Goal: Complete application form

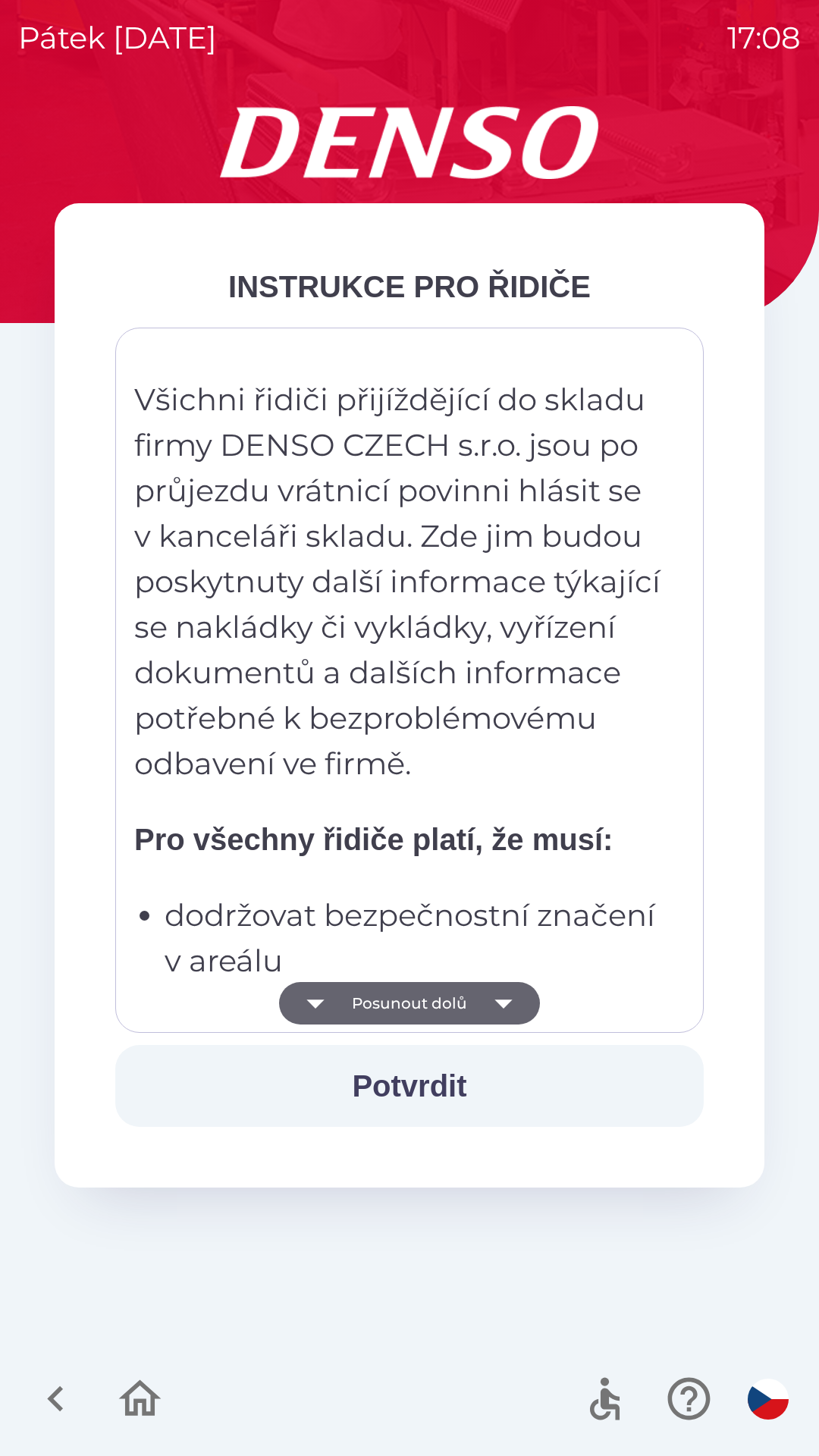
click at [492, 1009] on icon "button" at bounding box center [503, 1003] width 42 height 42
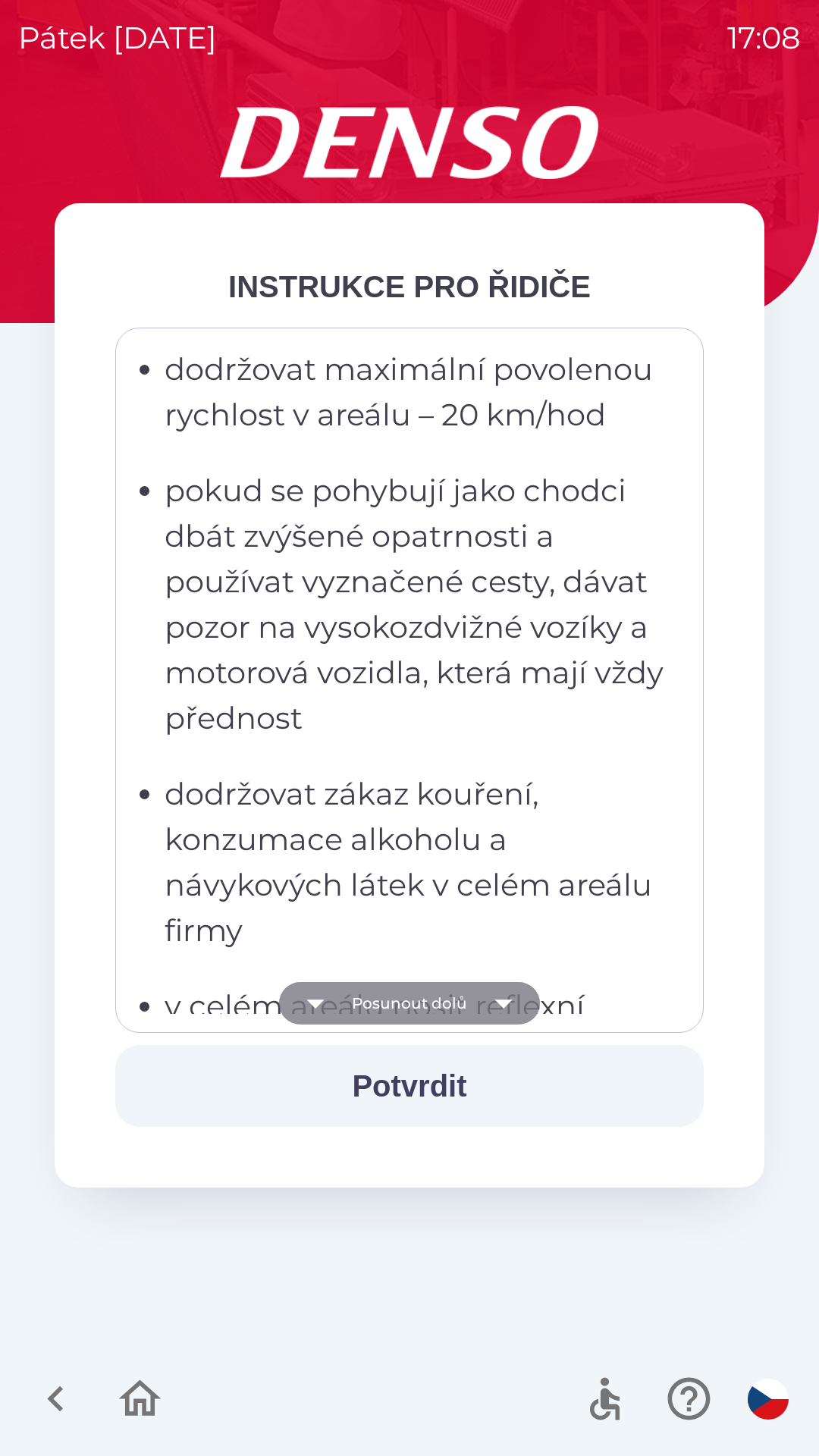
click at [482, 1009] on icon "button" at bounding box center [503, 1003] width 42 height 42
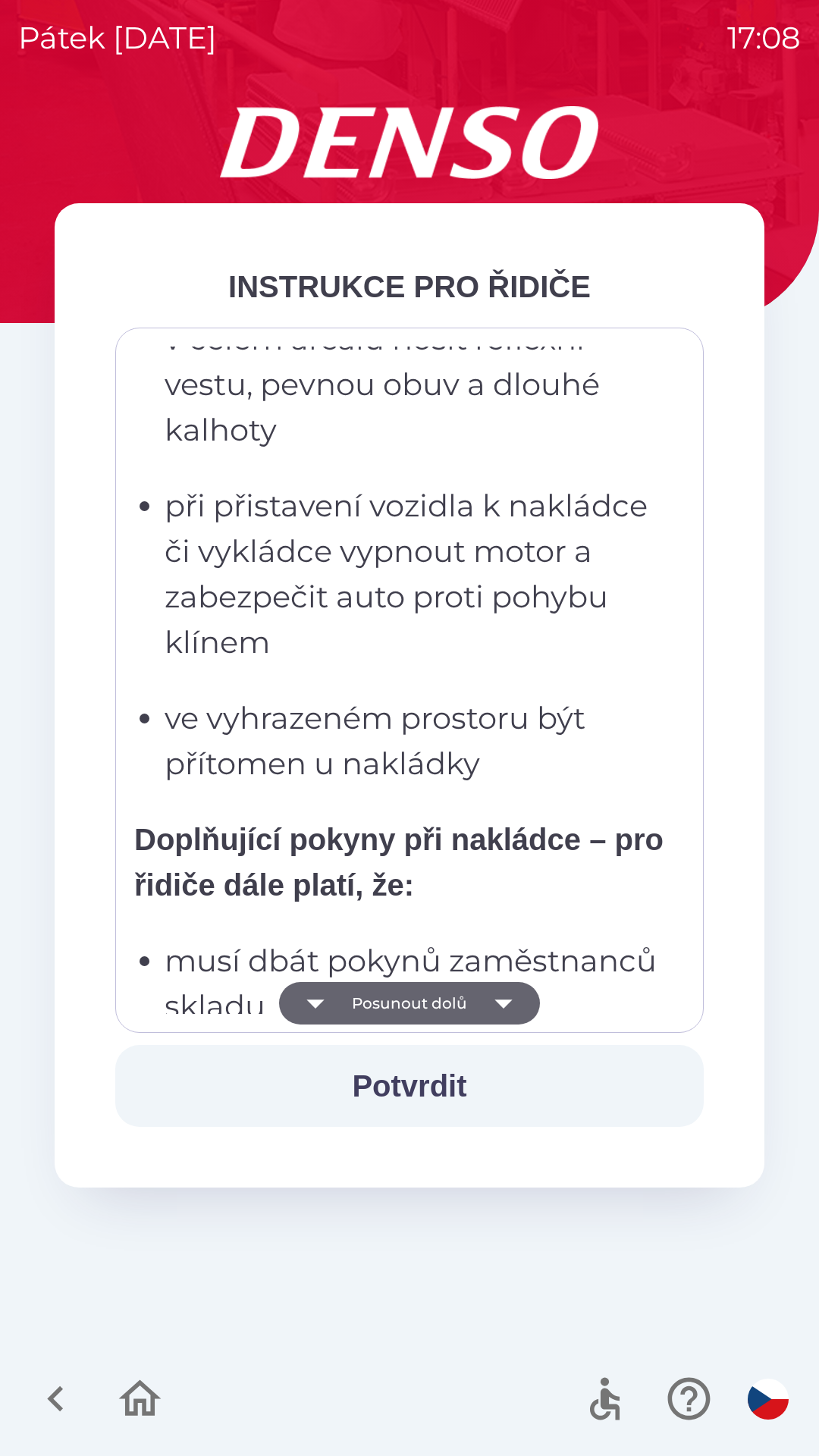
click at [478, 1001] on button "Posunout dolů" at bounding box center [409, 1003] width 261 height 42
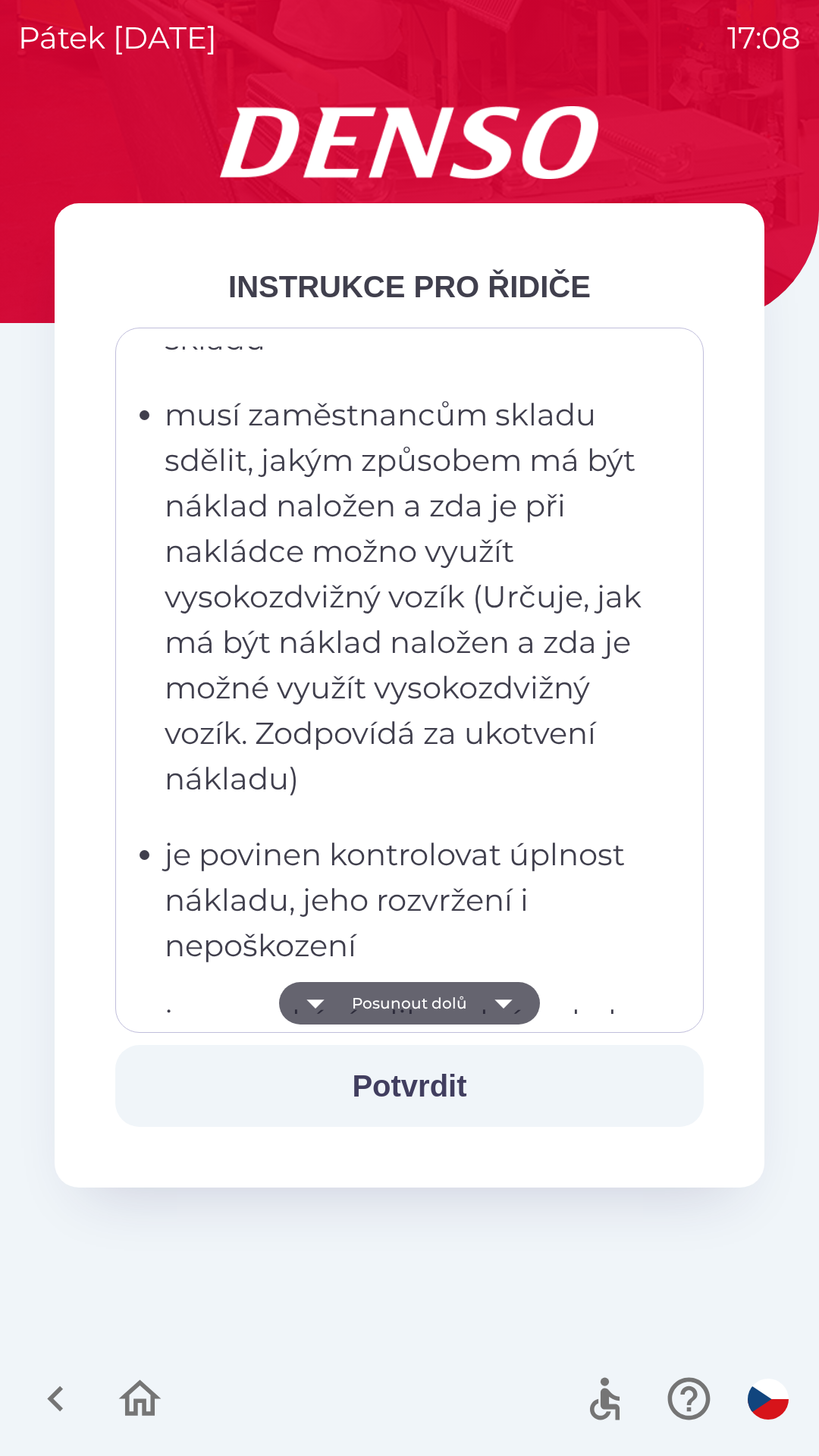
click at [475, 1000] on button "Posunout dolů" at bounding box center [409, 1003] width 261 height 42
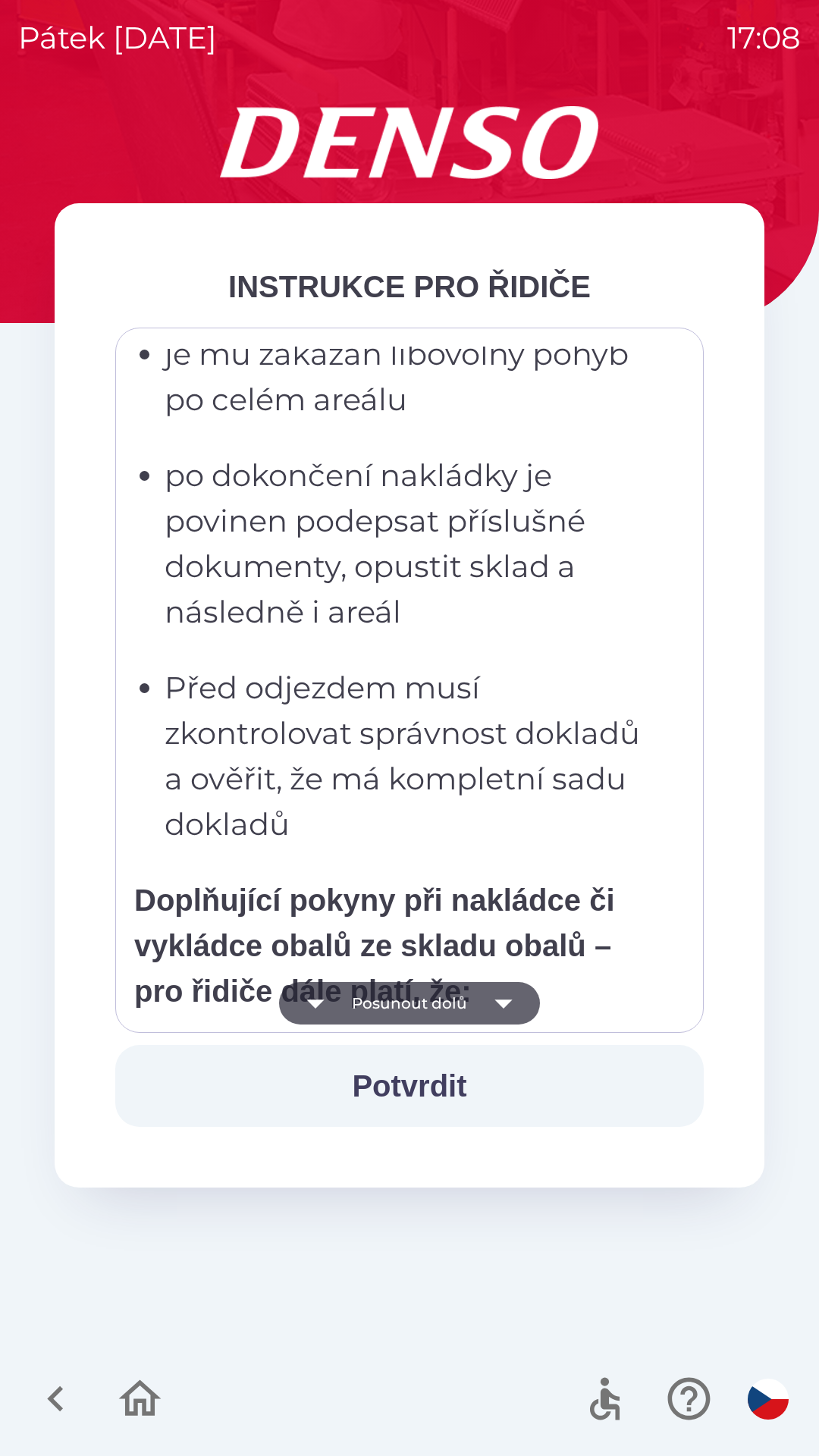
click at [474, 1000] on button "Posunout dolů" at bounding box center [409, 1003] width 261 height 42
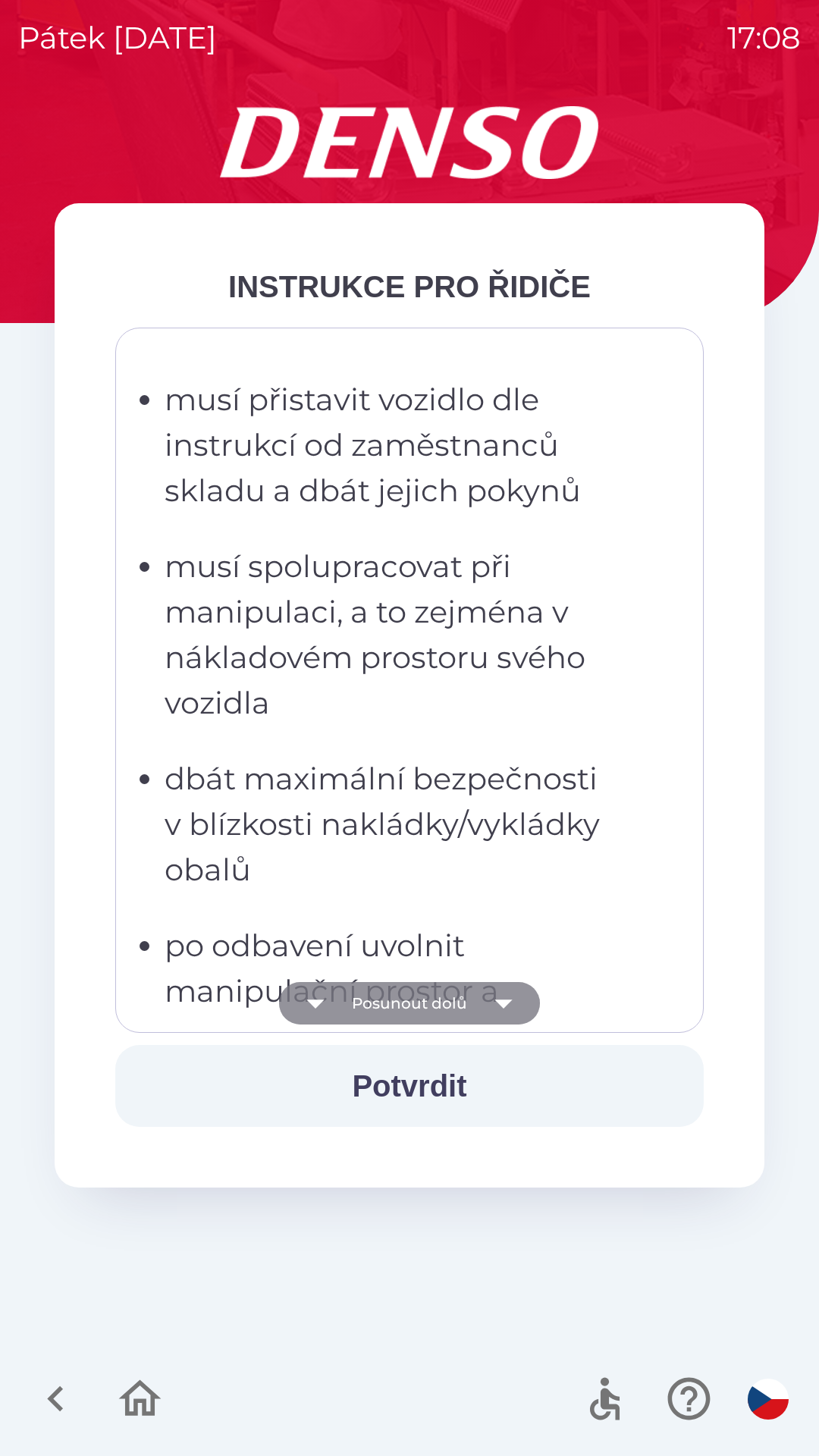
click at [471, 996] on button "Posunout dolů" at bounding box center [409, 1003] width 261 height 42
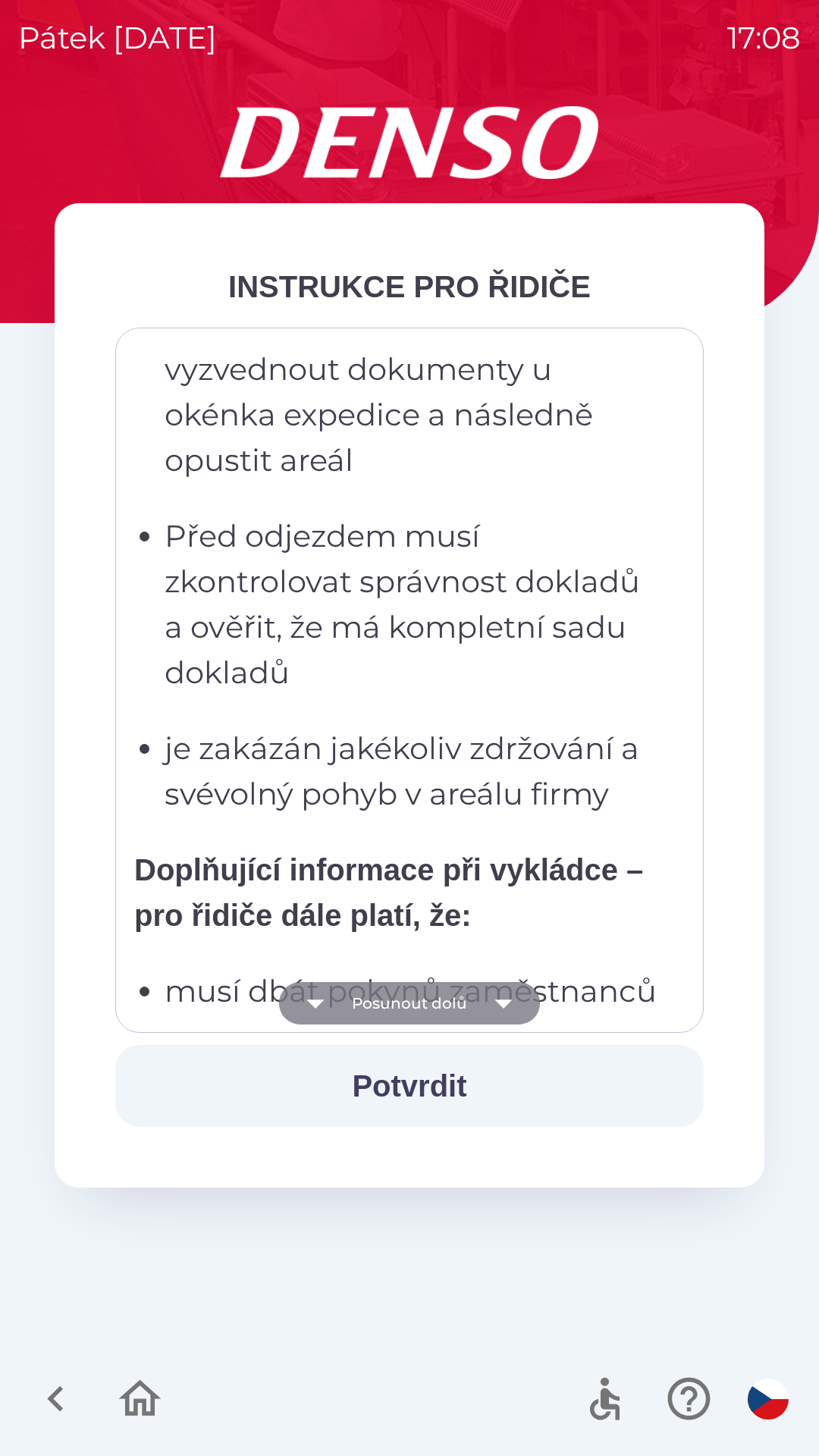
click at [473, 1003] on button "Posunout dolů" at bounding box center [409, 1003] width 261 height 42
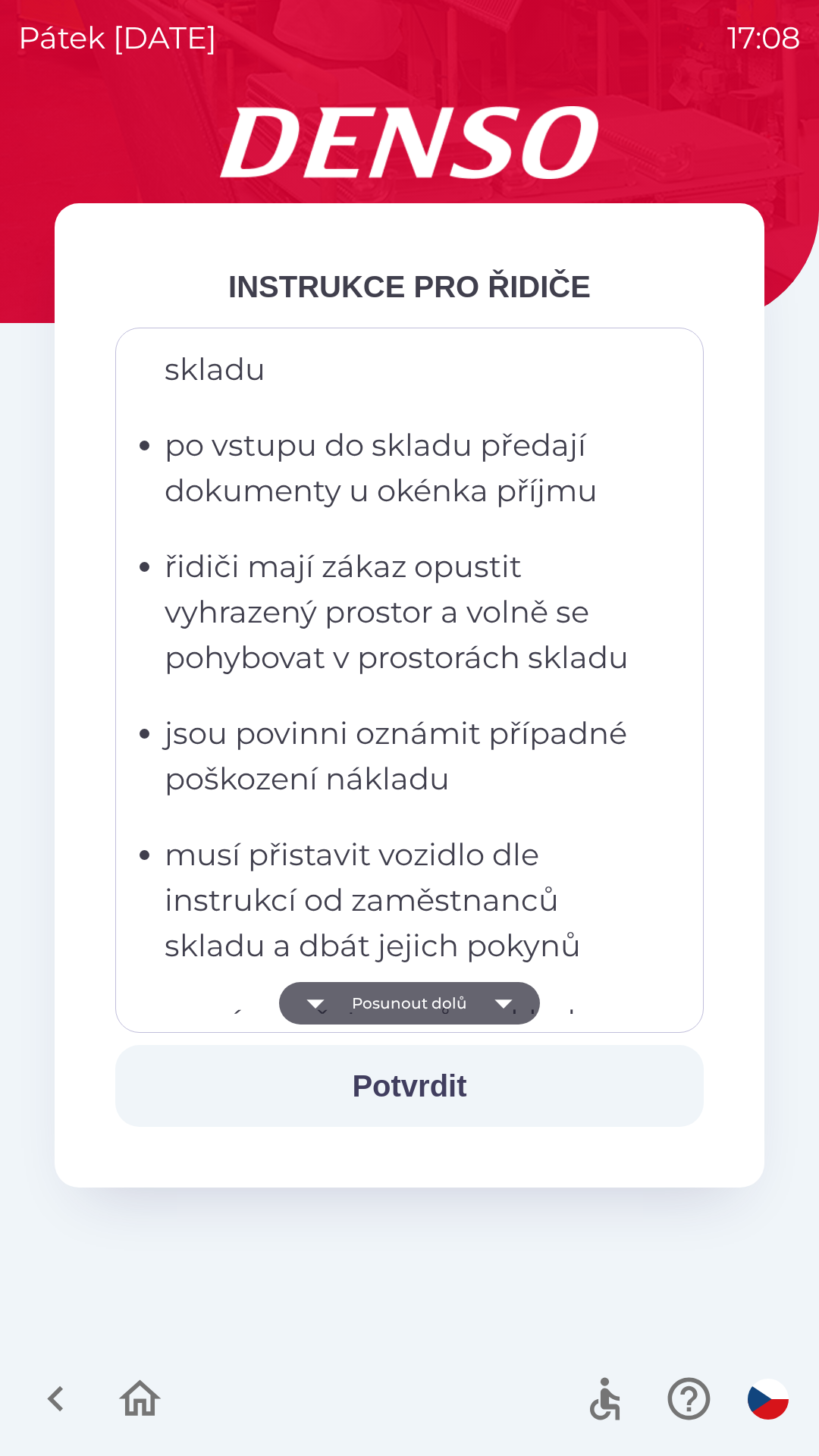
click at [477, 1008] on button "Posunout dolů" at bounding box center [409, 1003] width 261 height 42
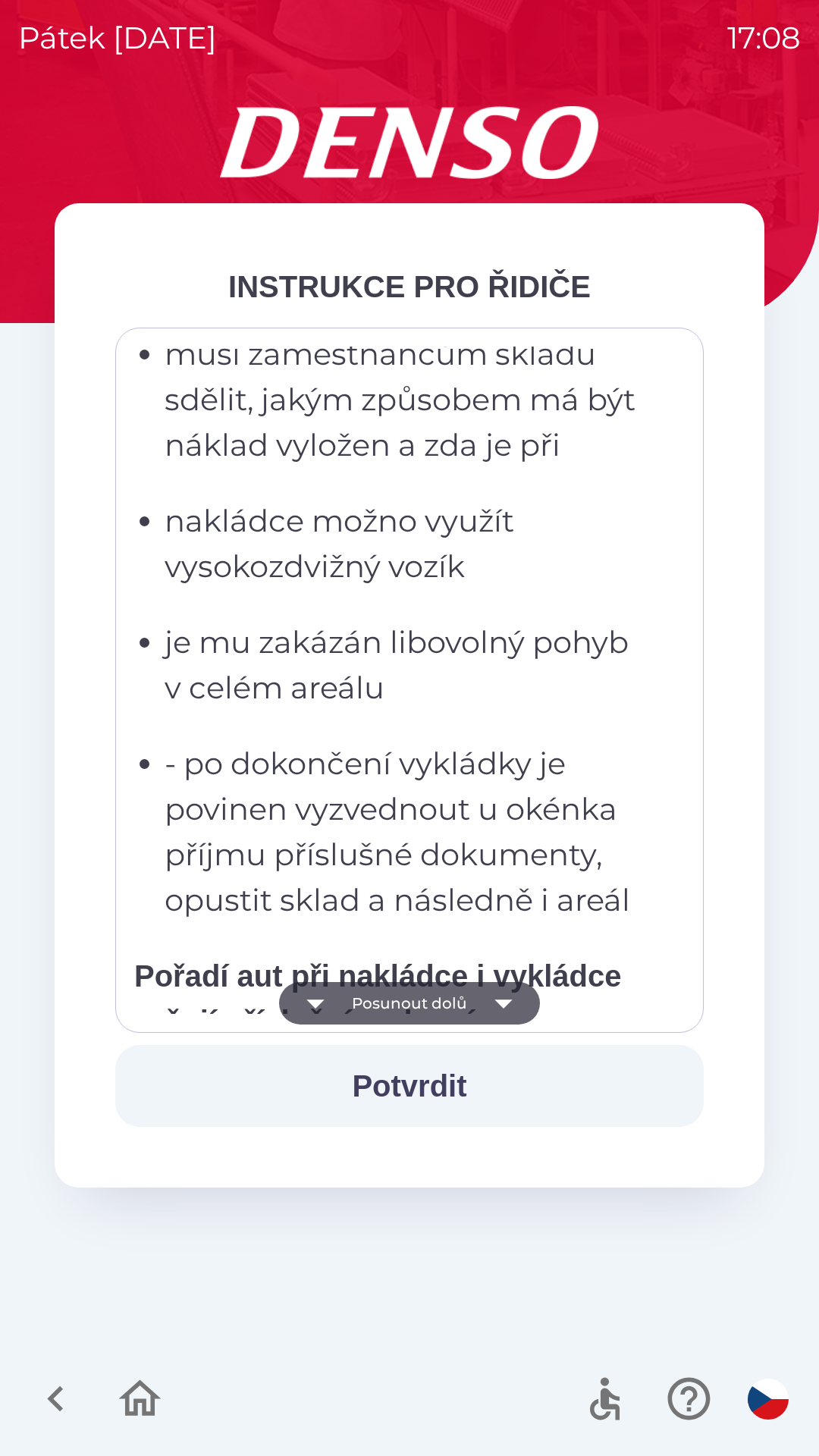
click at [477, 1007] on button "Posunout dolů" at bounding box center [409, 1003] width 261 height 42
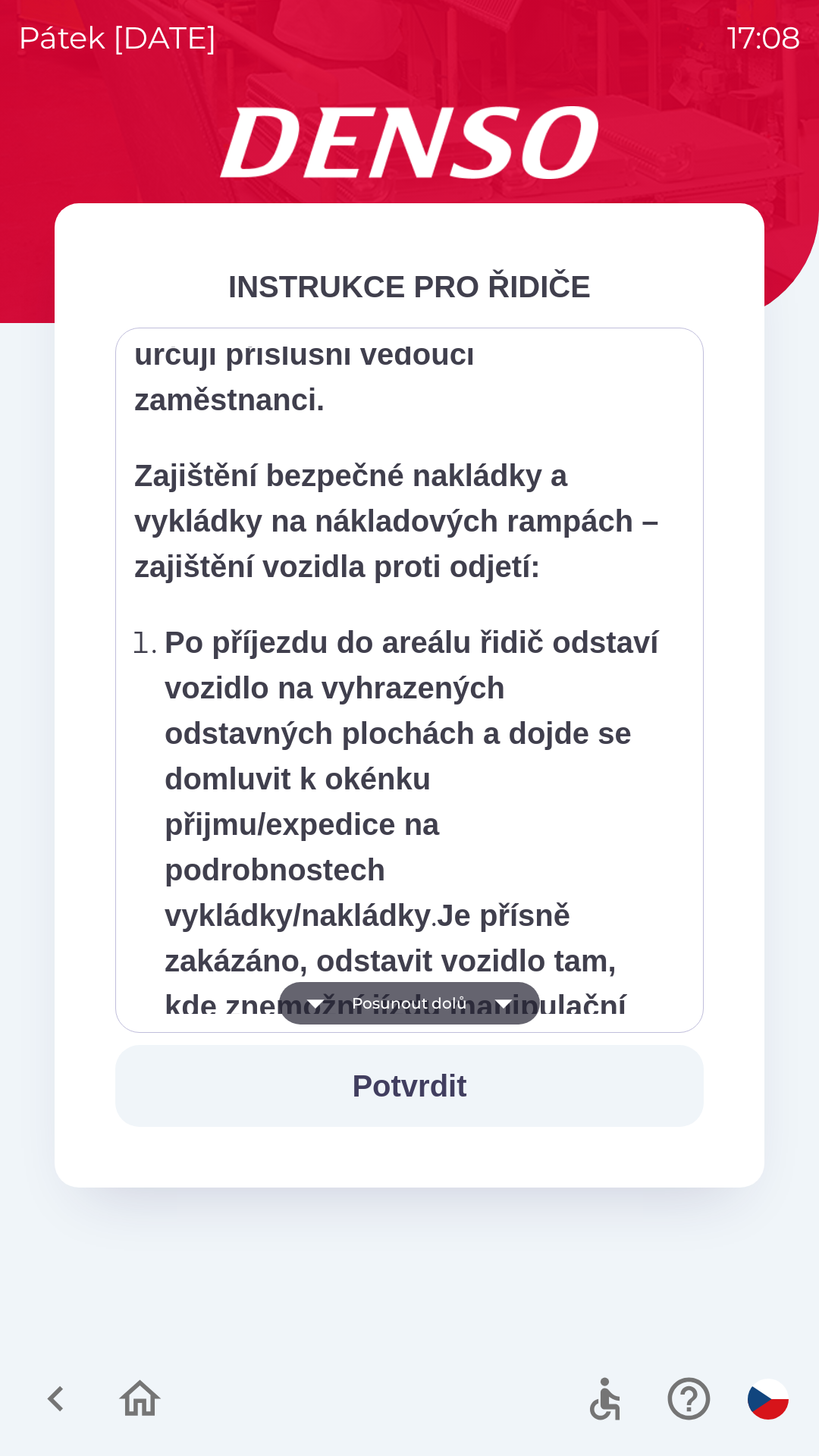
click at [474, 1004] on button "Posunout dolů" at bounding box center [409, 1003] width 261 height 42
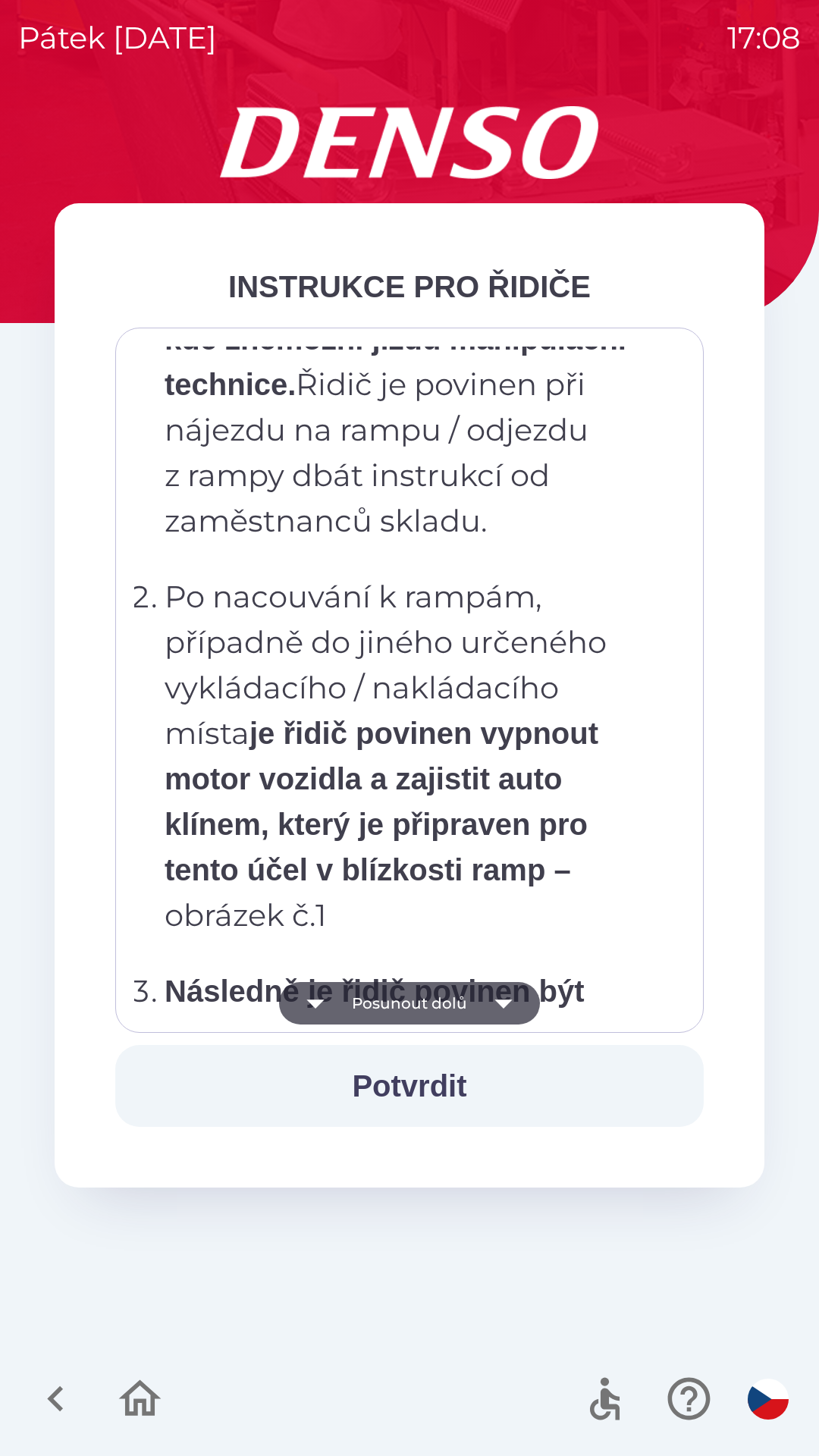
click at [476, 1000] on button "Posunout dolů" at bounding box center [409, 1003] width 261 height 42
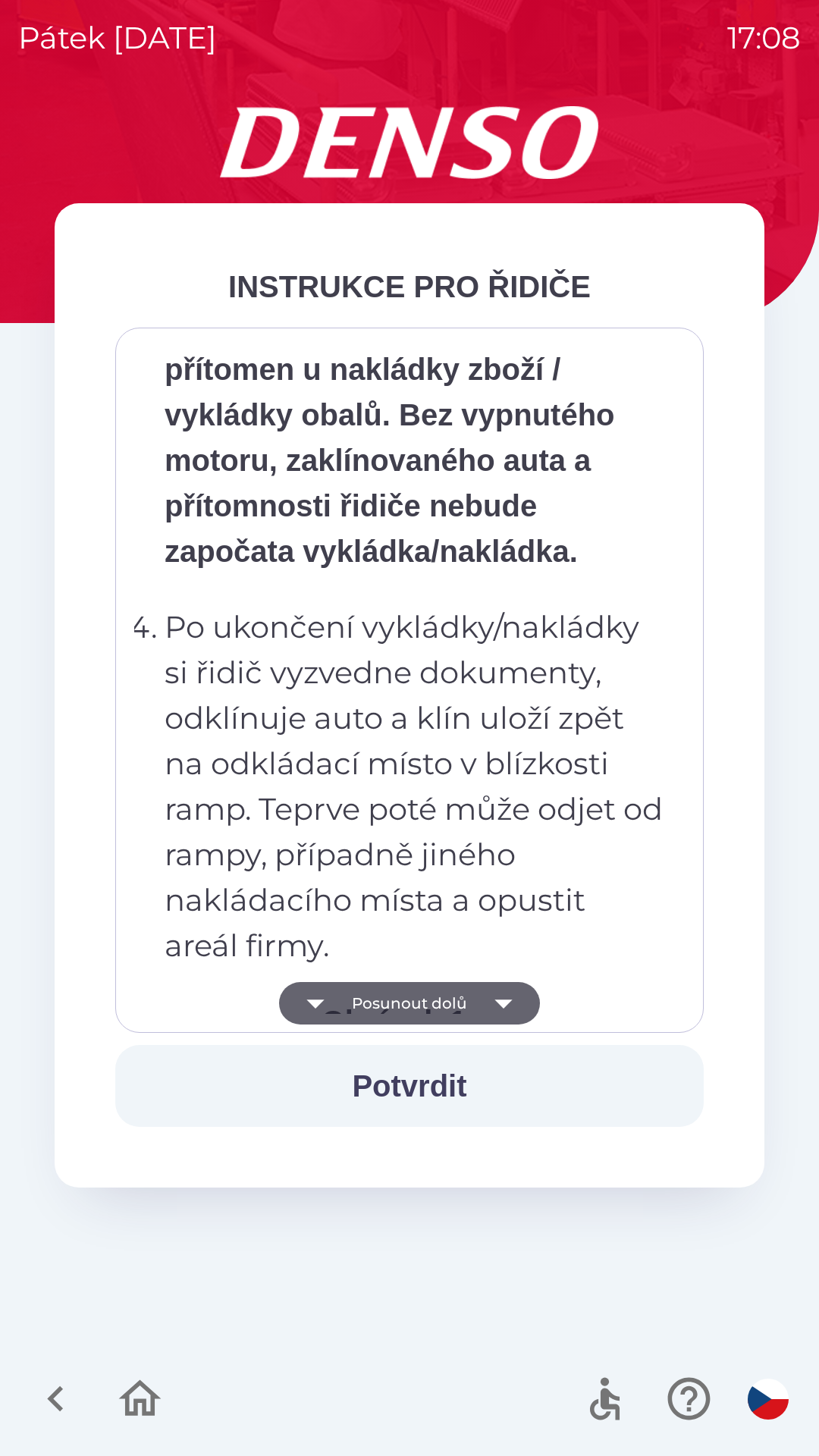
click at [474, 1002] on button "Posunout dolů" at bounding box center [409, 1003] width 261 height 42
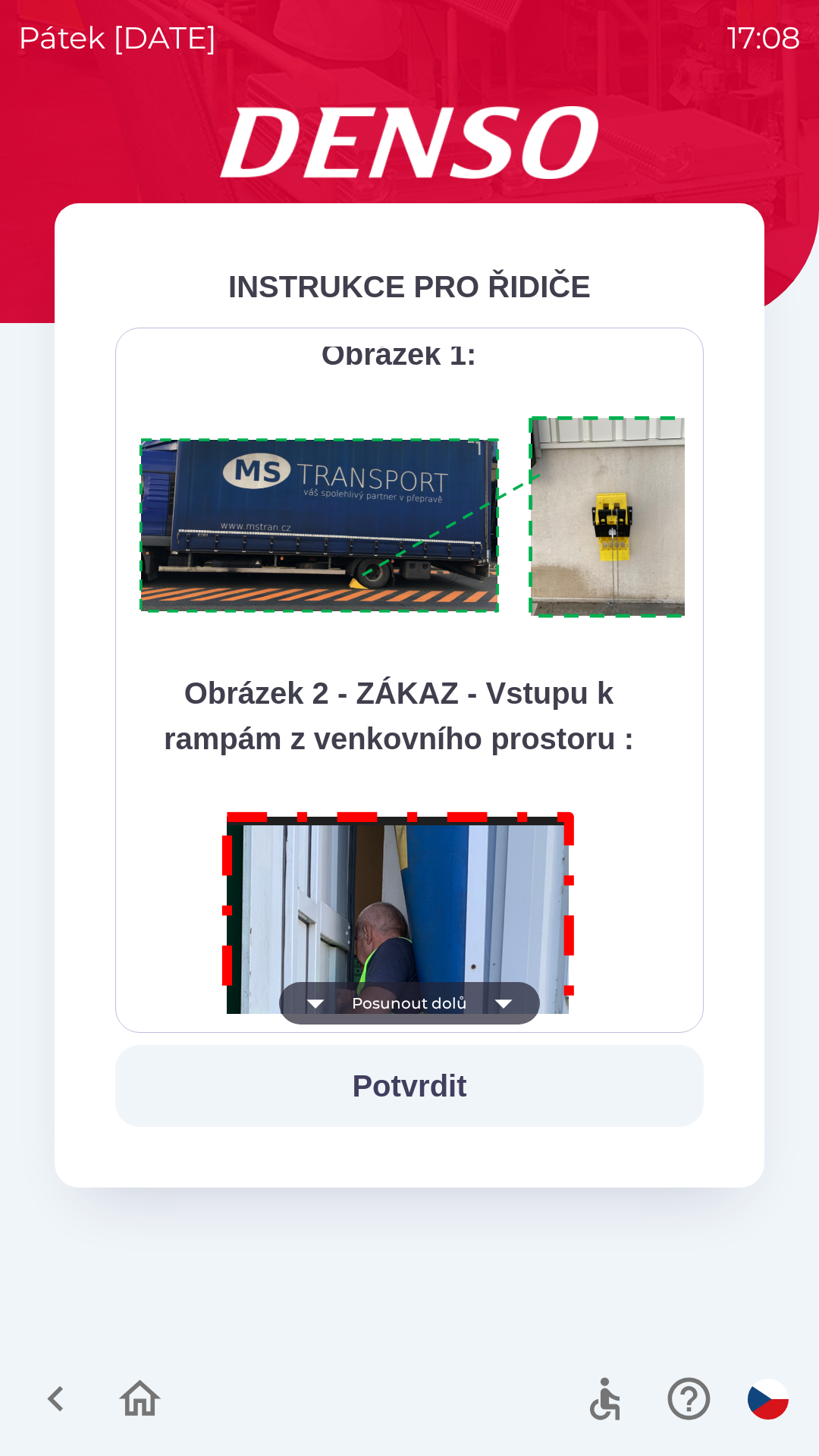
click at [476, 1008] on button "Posunout dolů" at bounding box center [409, 1003] width 261 height 42
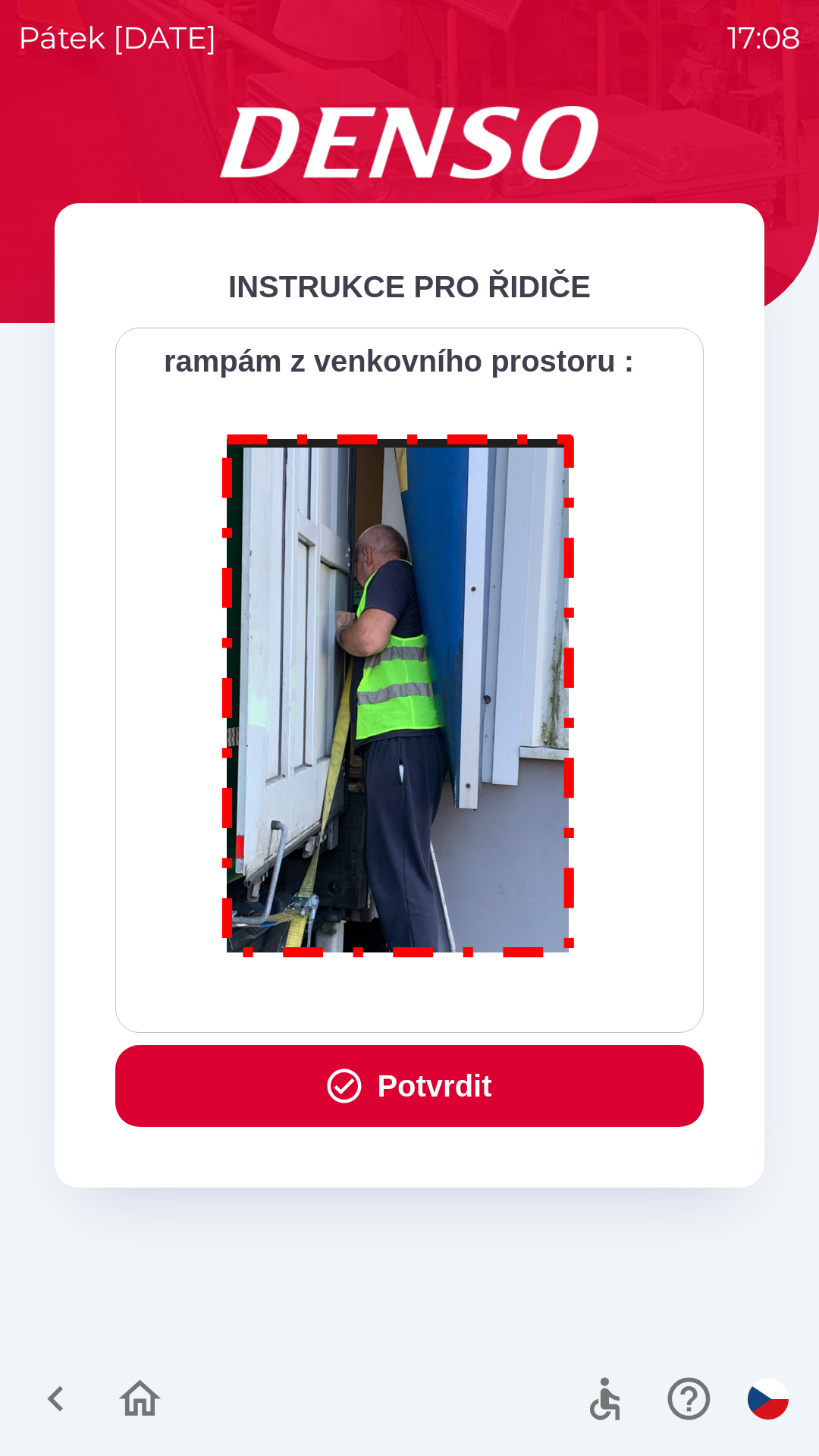
click at [477, 1003] on div "Všichni řidiči přijíždějící do skladu firmy DENSO CZECH s.r.o. jsou po průjezdu…" at bounding box center [410, 680] width 550 height 667
click at [434, 1082] on button "Potvrdit" at bounding box center [409, 1085] width 588 height 82
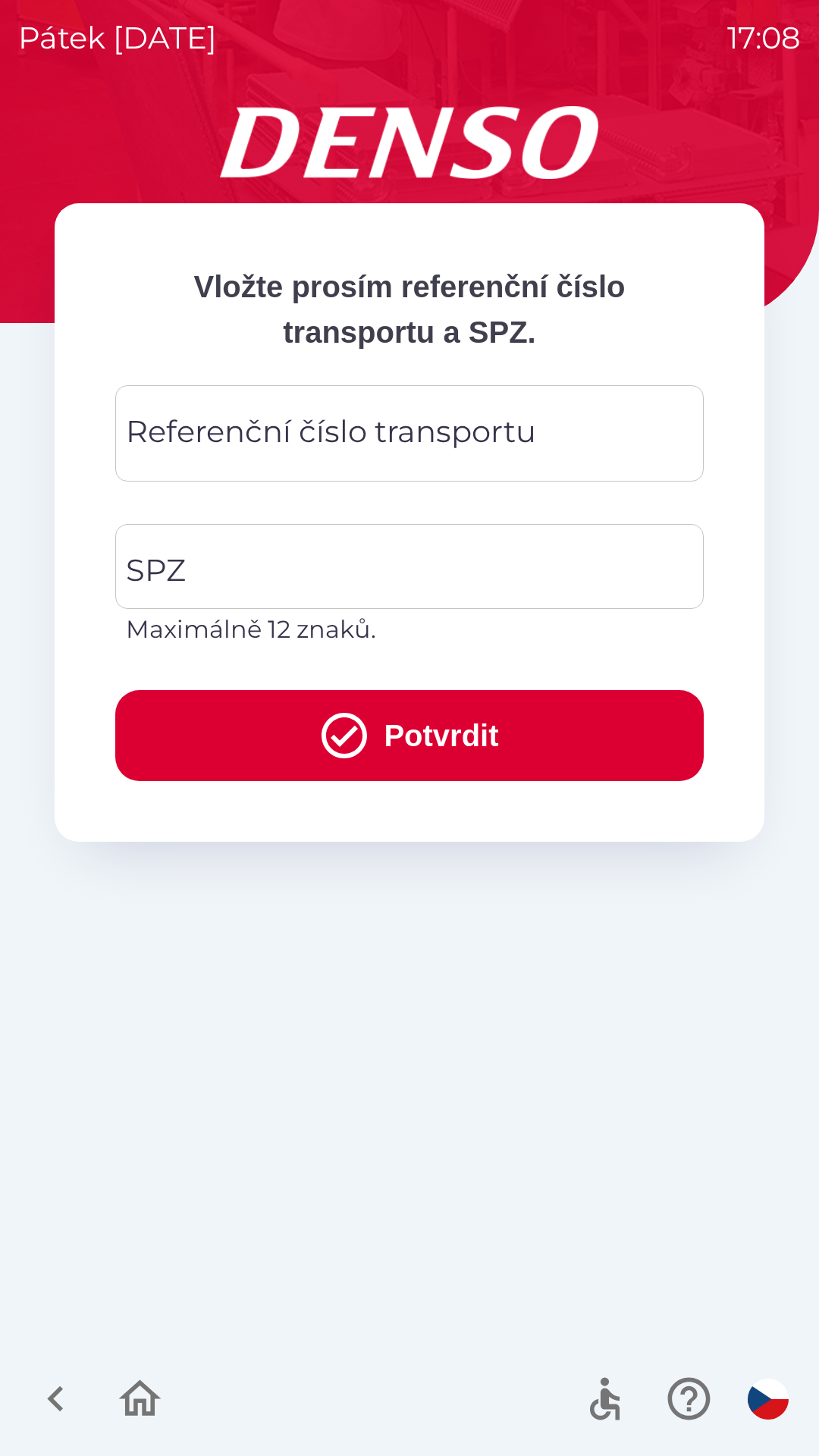
click at [347, 450] on div "Referenční číslo transportu Referenční číslo transportu" at bounding box center [409, 433] width 588 height 96
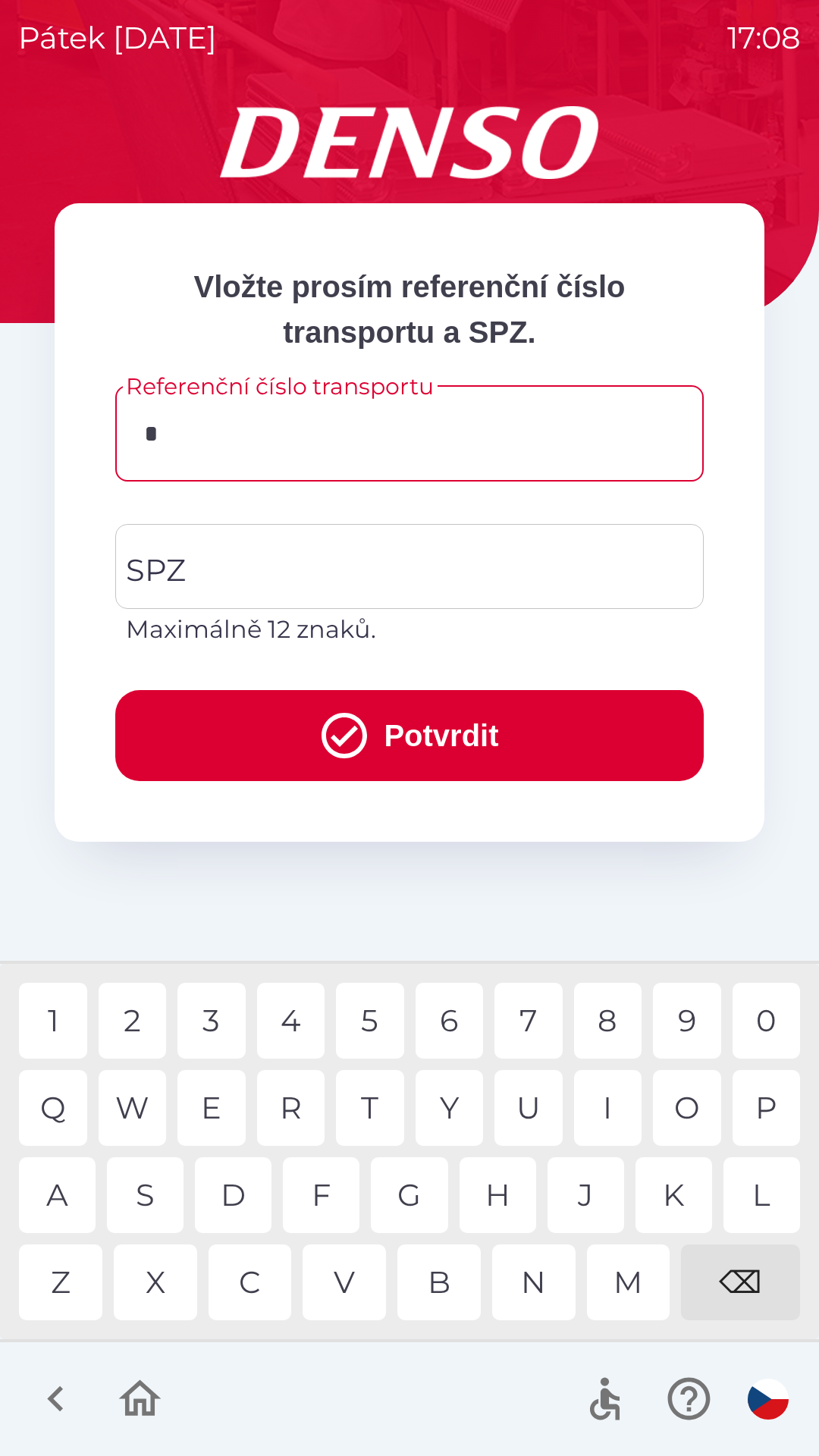
click at [226, 1008] on div "3" at bounding box center [211, 1021] width 68 height 76
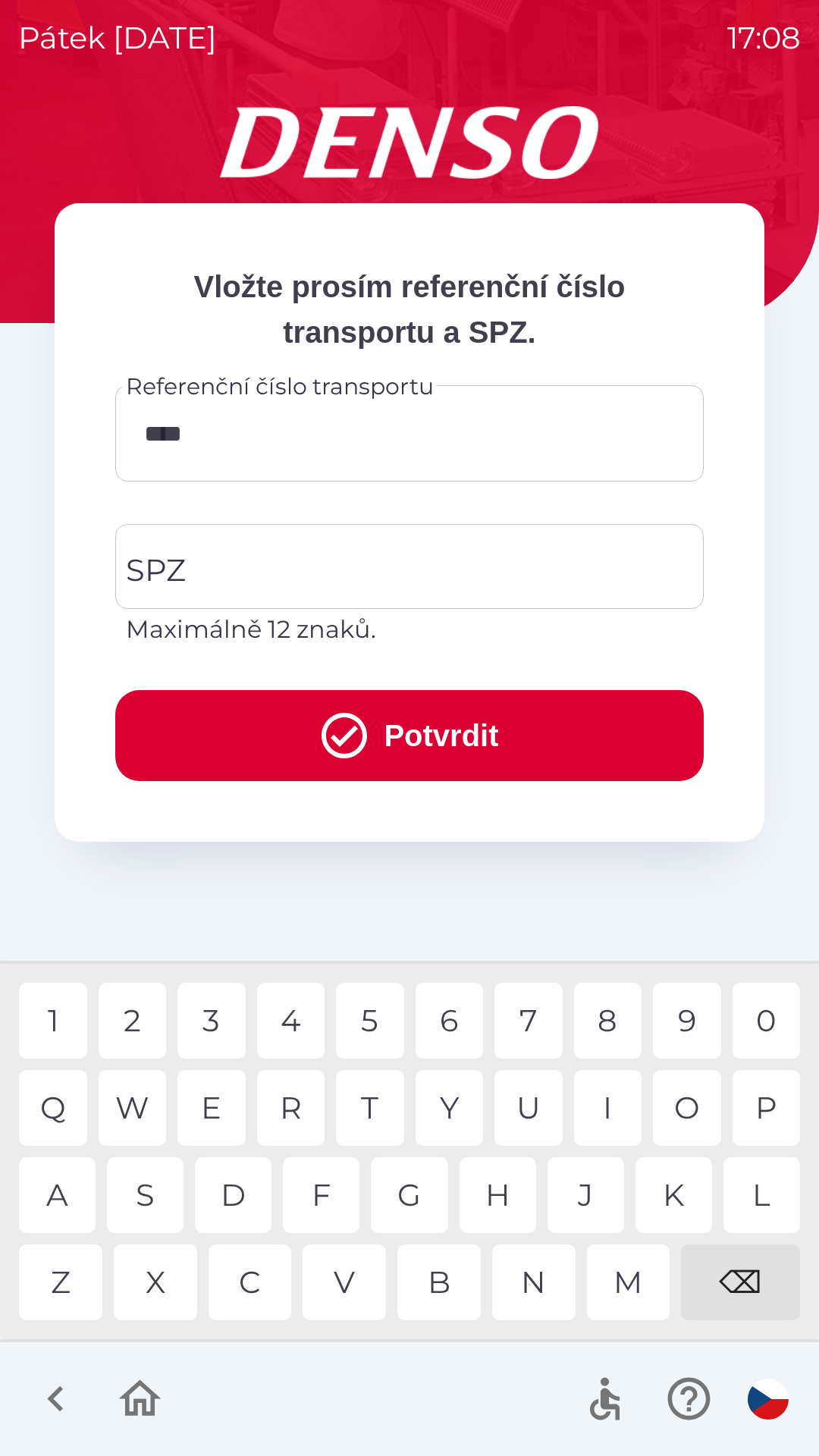
click at [607, 1012] on div "8" at bounding box center [608, 1021] width 68 height 76
type input "******"
click at [126, 1019] on div "2" at bounding box center [132, 1021] width 68 height 76
click at [264, 573] on input "SPZ" at bounding box center [398, 566] width 552 height 72
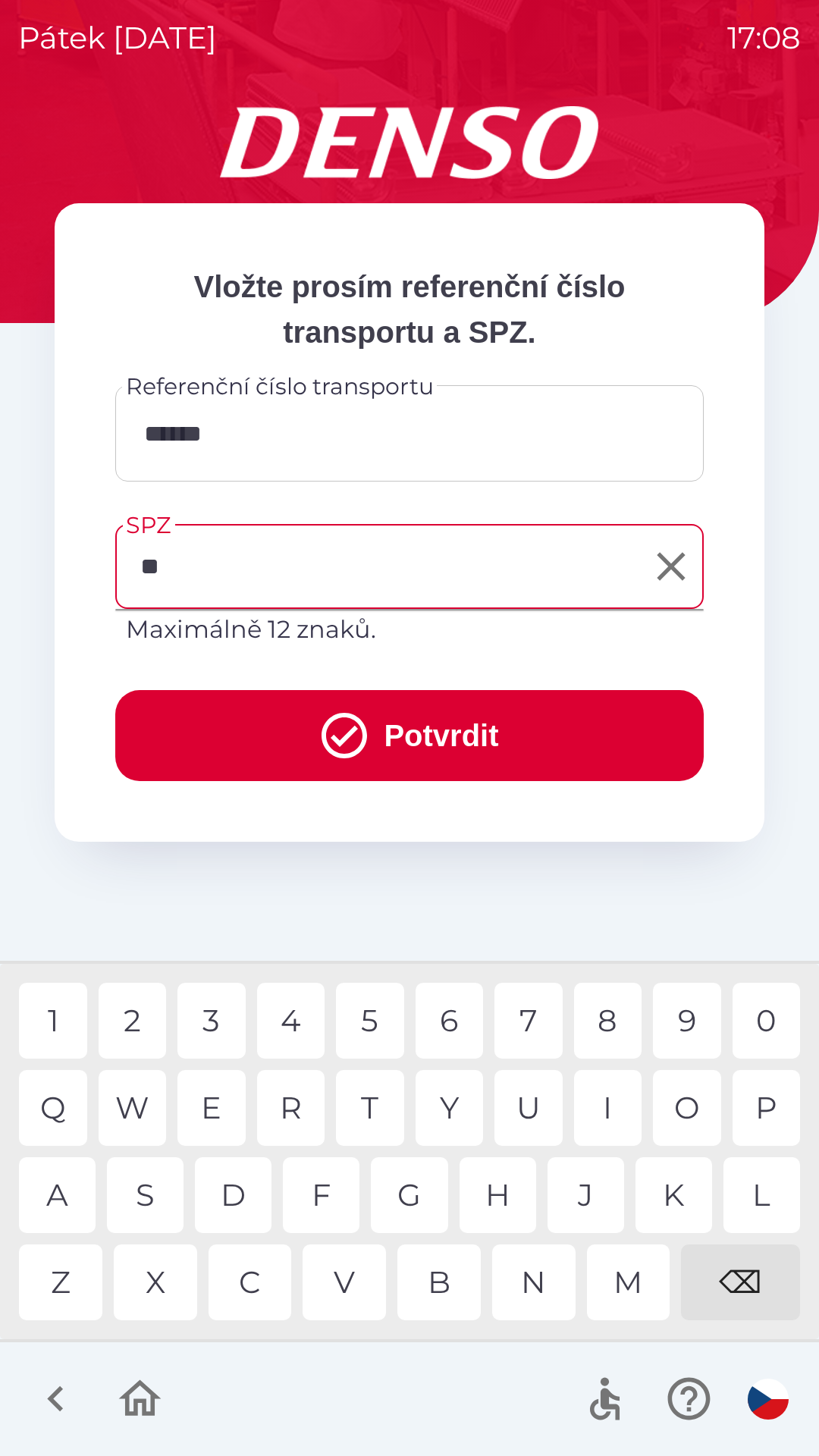
click at [486, 1202] on div "H" at bounding box center [497, 1195] width 77 height 76
type input "*******"
click at [208, 1009] on div "3" at bounding box center [211, 1021] width 68 height 76
click at [413, 728] on button "Potvrdit" at bounding box center [409, 735] width 588 height 91
